Goal: Transaction & Acquisition: Purchase product/service

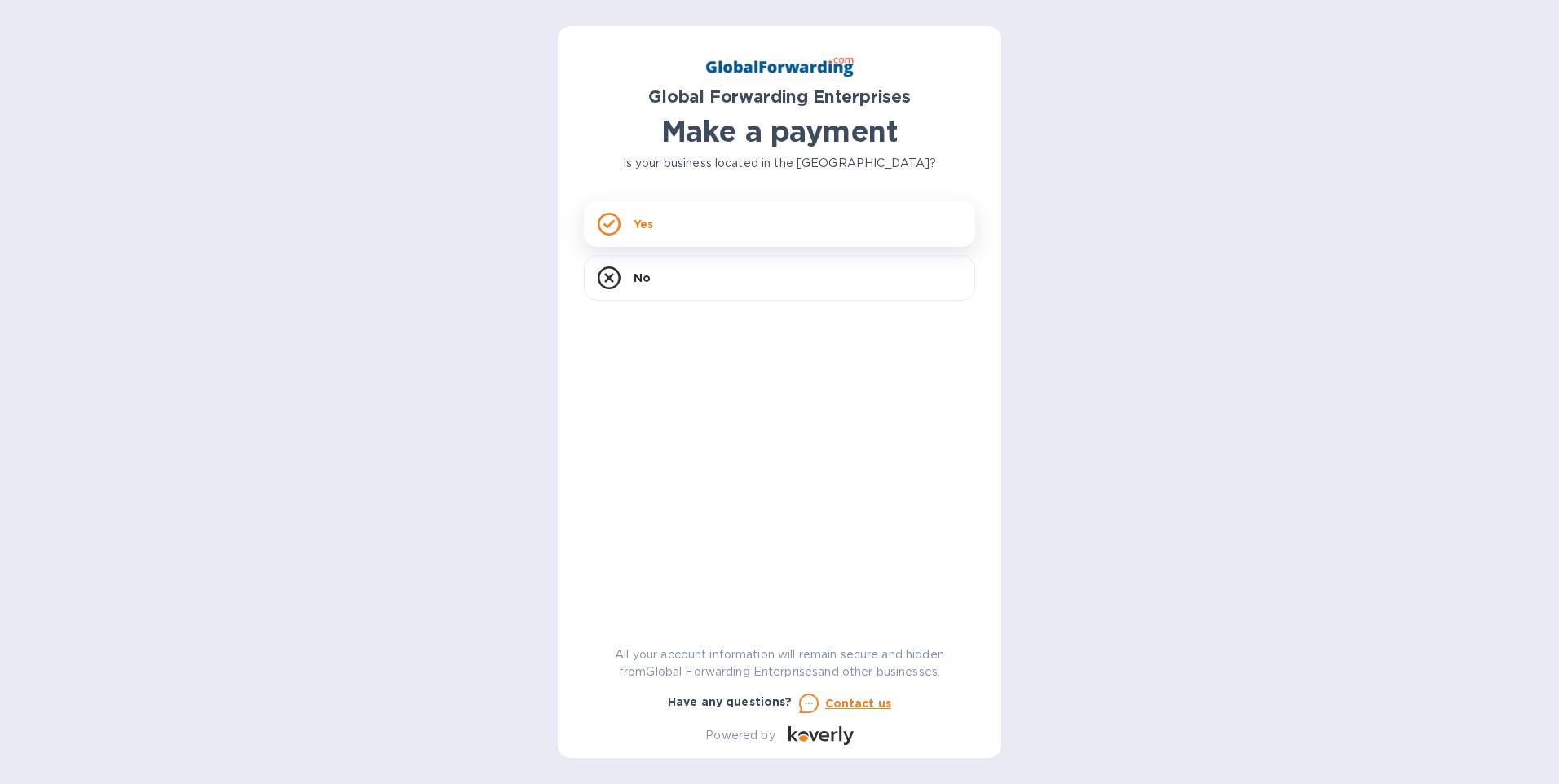
click at [632, 219] on div "Yes" at bounding box center [779, 224] width 392 height 45
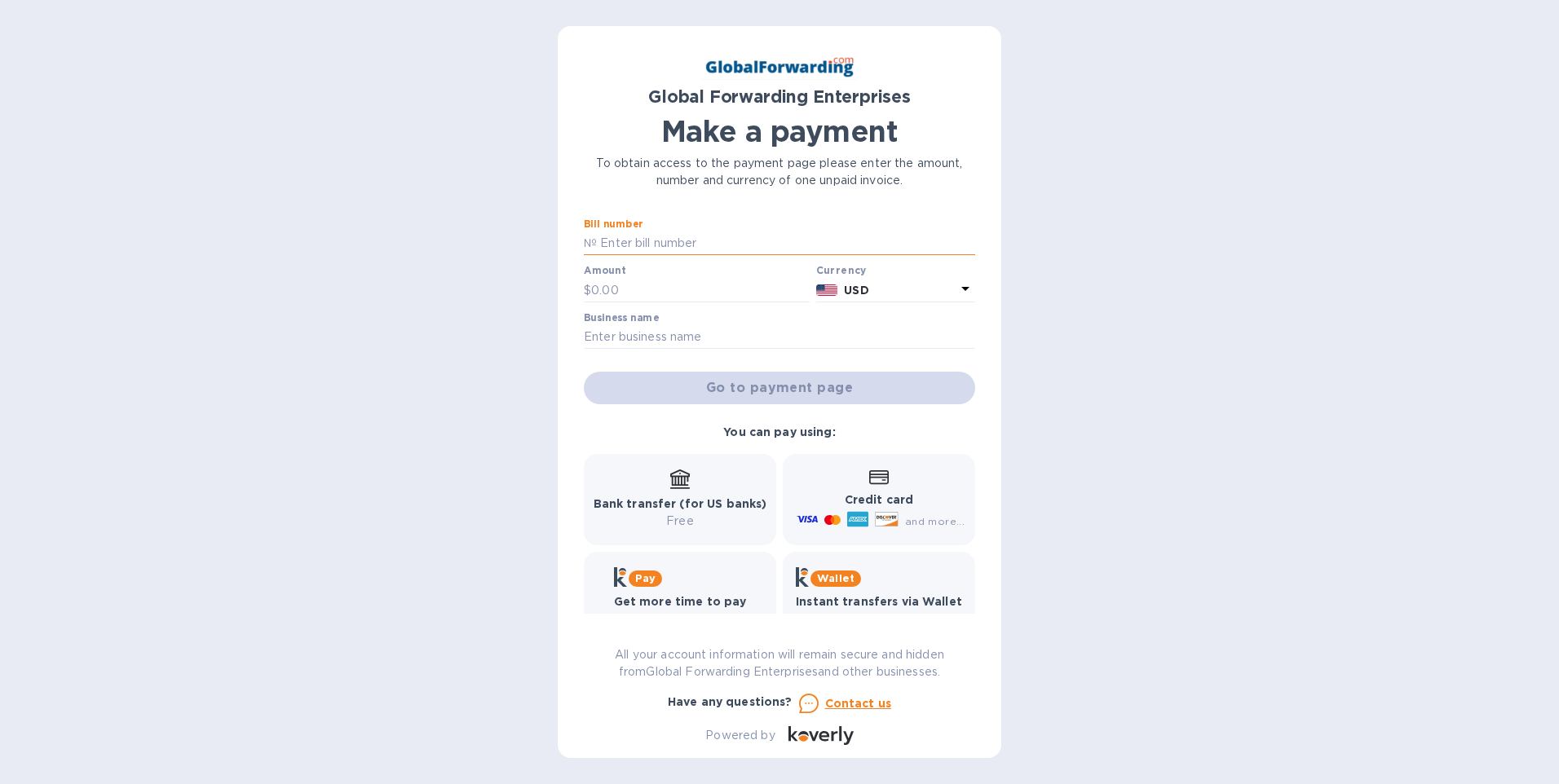
click at [712, 247] on input "text" at bounding box center [786, 244] width 378 height 25
type input "79670483"
click at [704, 293] on input "text" at bounding box center [701, 290] width 219 height 25
type input "1,915.00"
click at [741, 339] on input "text" at bounding box center [779, 337] width 392 height 25
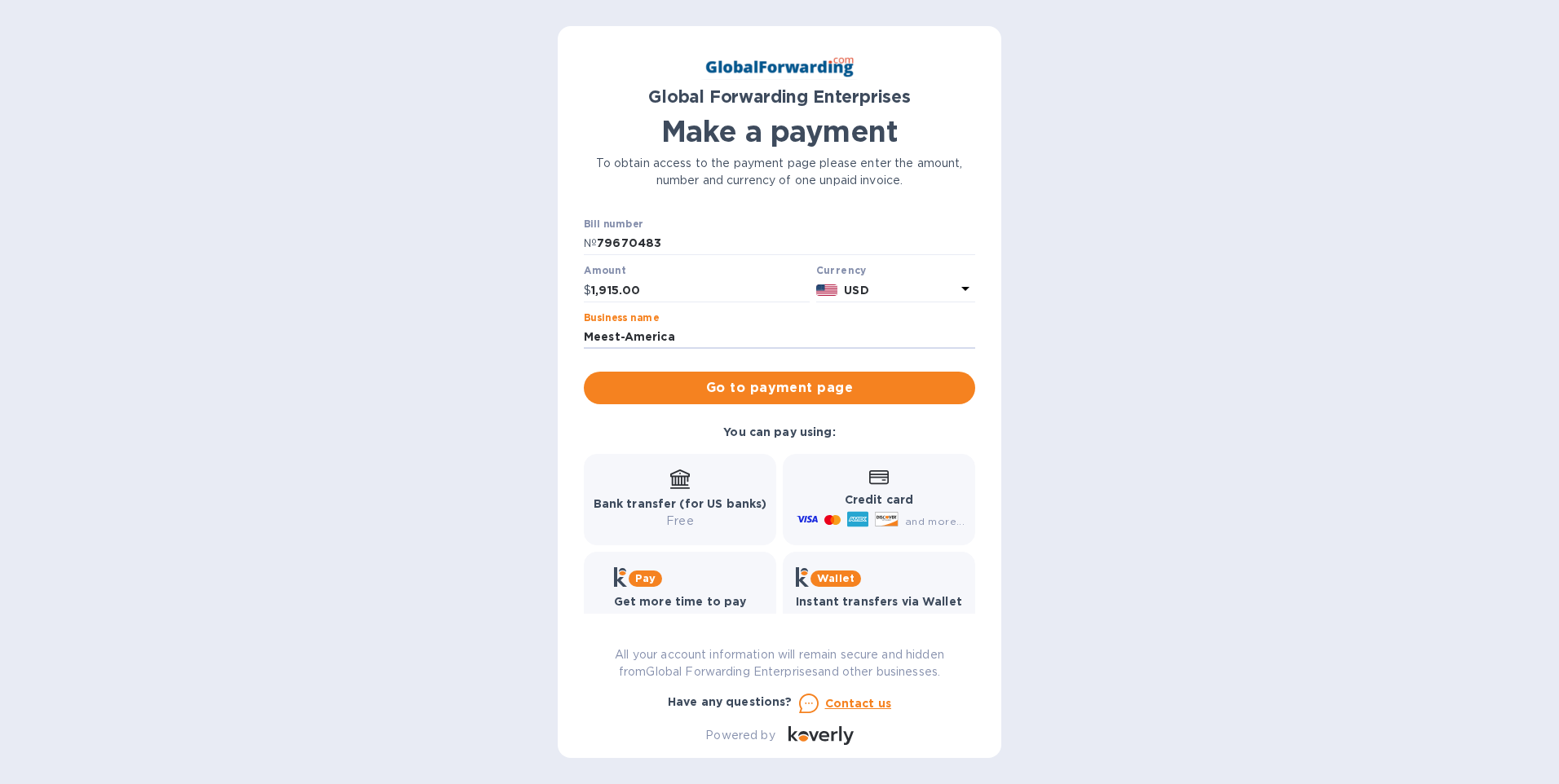
click at [584, 372] on button "Go to payment page" at bounding box center [779, 388] width 392 height 33
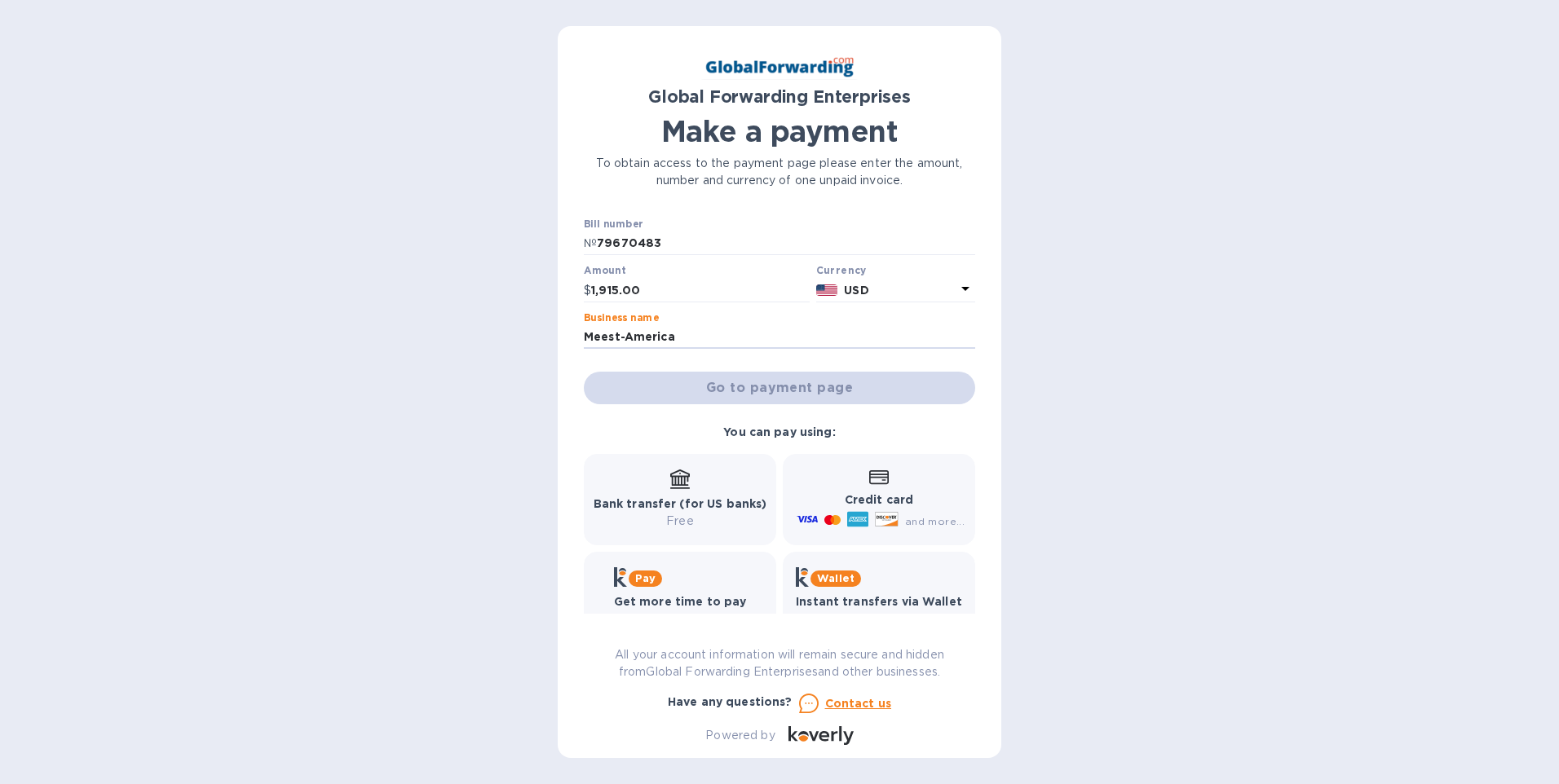
type input "Meest-America I"
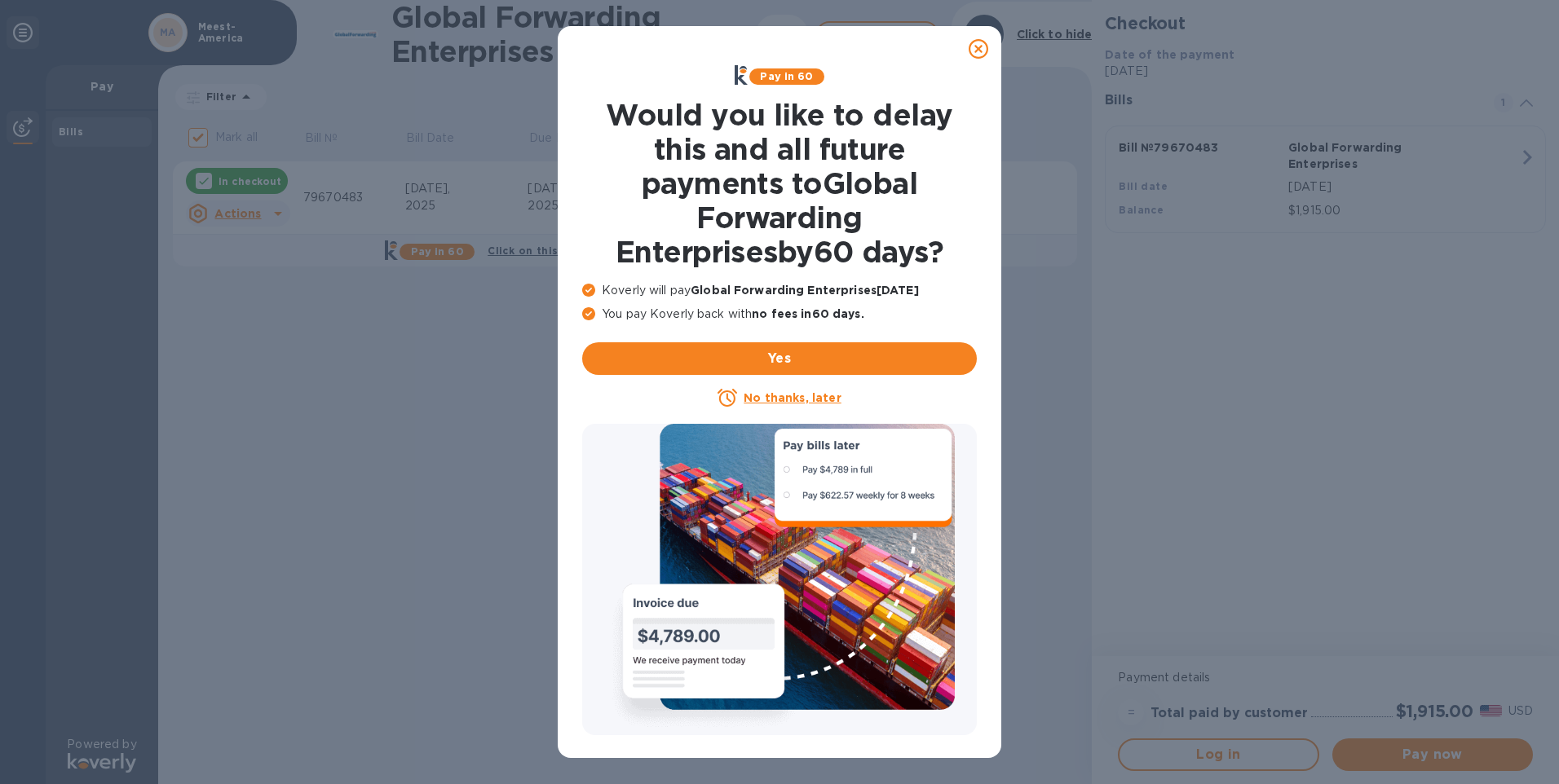
click at [975, 46] on icon at bounding box center [979, 49] width 20 height 20
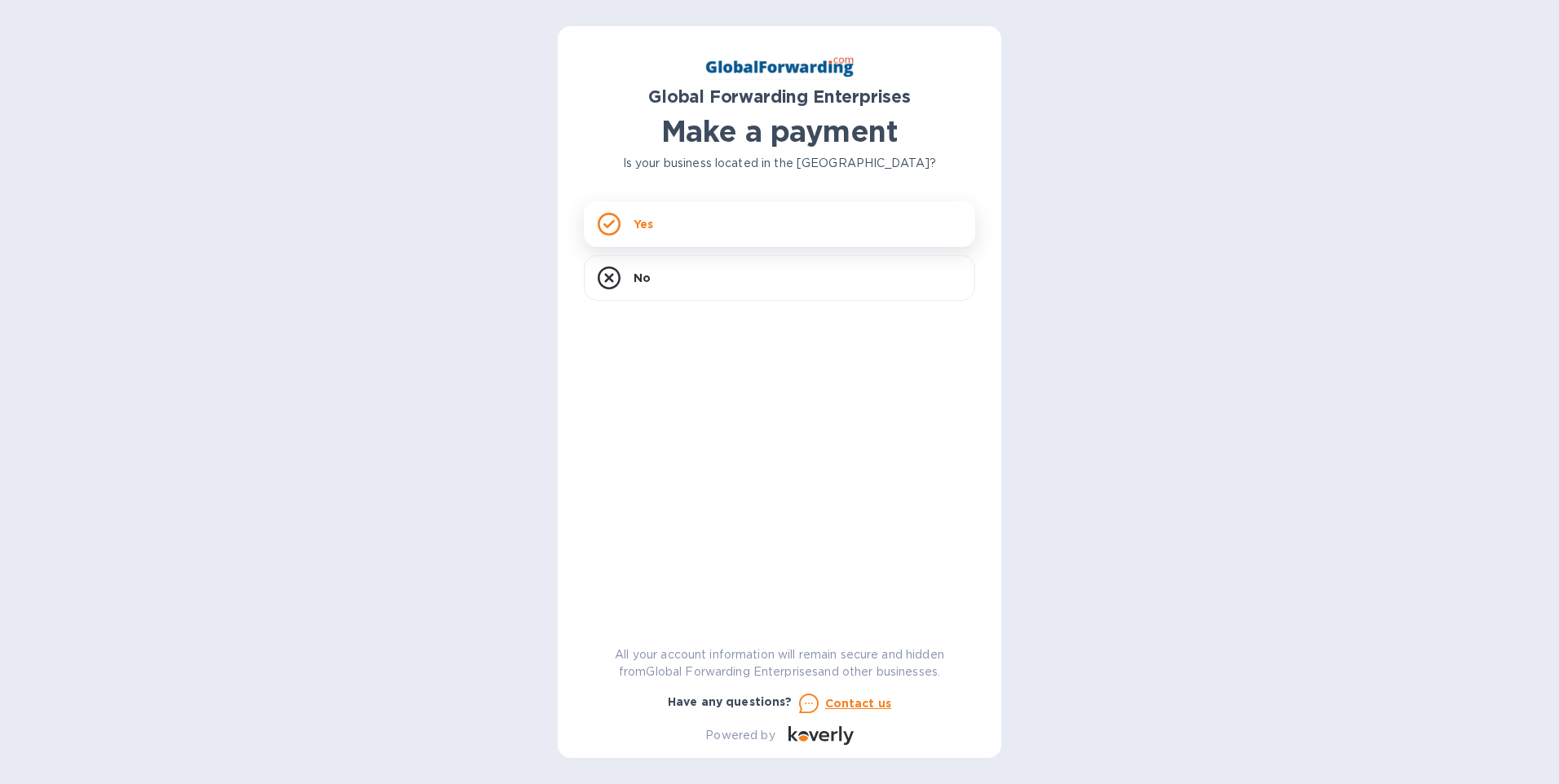
click at [712, 228] on div "Yes" at bounding box center [779, 224] width 392 height 45
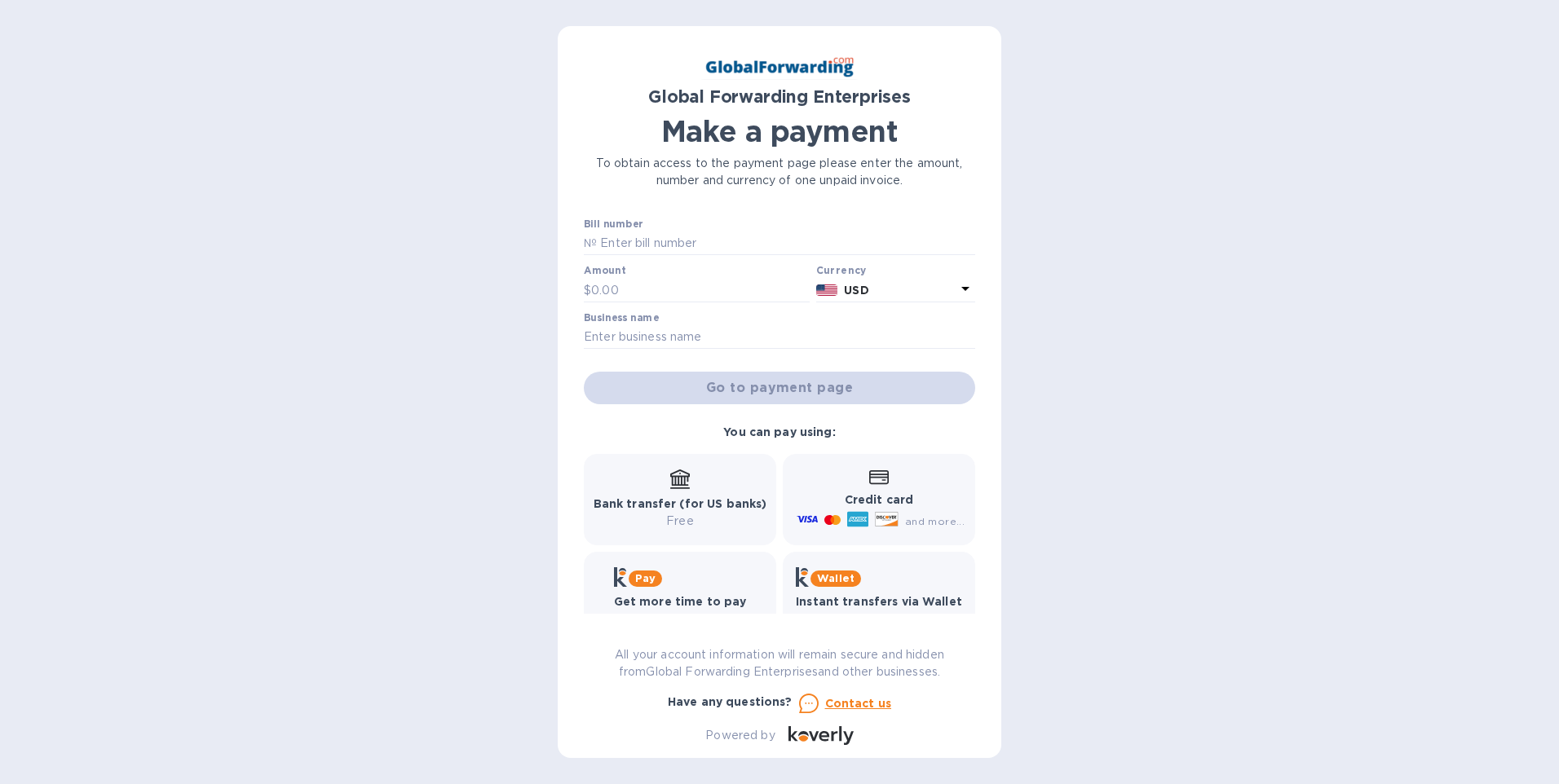
click at [612, 224] on label "Bill number" at bounding box center [613, 224] width 59 height 10
click at [616, 240] on input "text" at bounding box center [786, 244] width 378 height 25
type input "79670483"
type input "1,915.00"
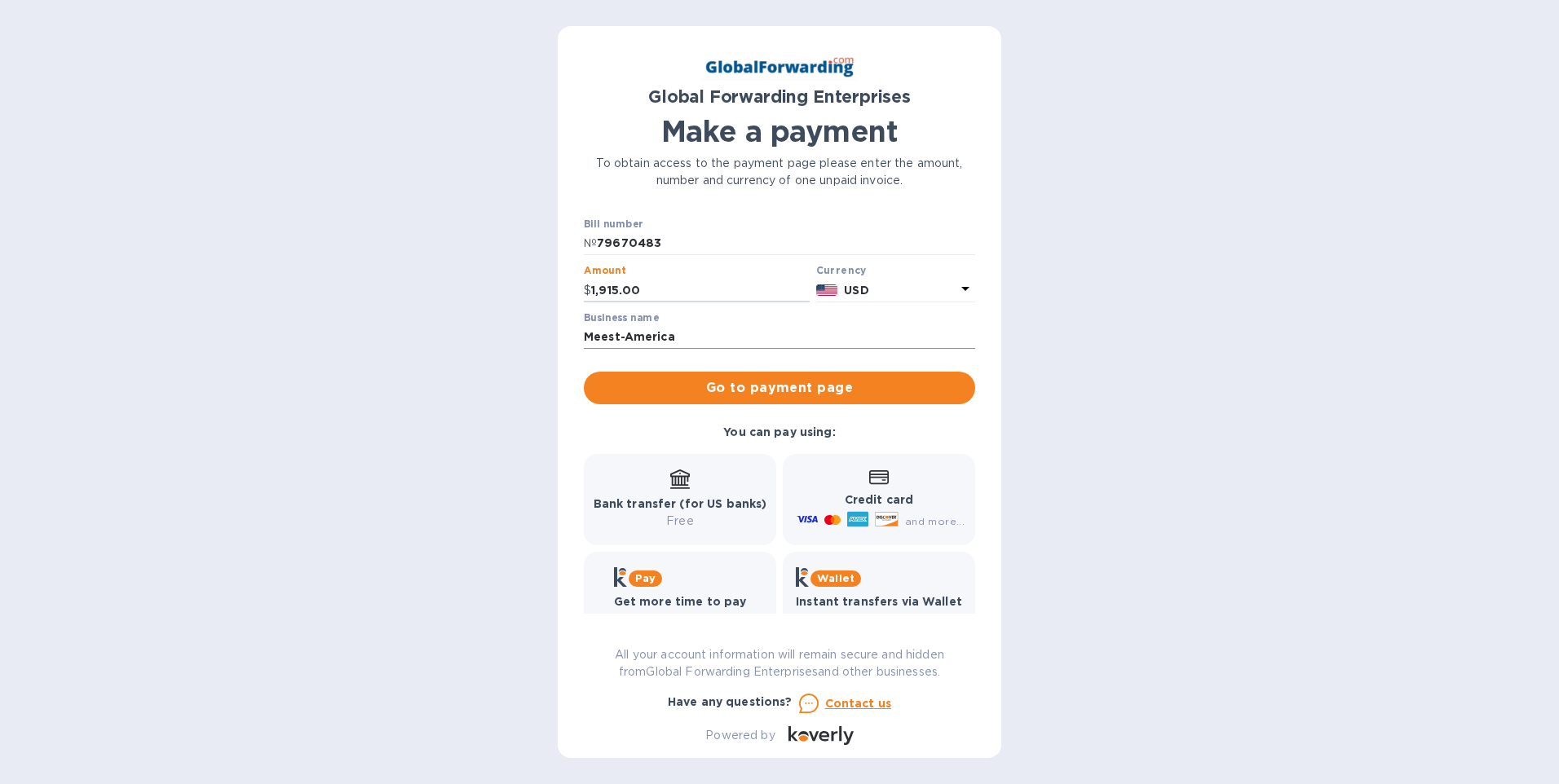
click at [709, 337] on input "Meest-America" at bounding box center [779, 337] width 392 height 25
type input "Meest-America Inc"
click at [732, 384] on span "Go to payment page" at bounding box center [779, 388] width 365 height 20
